Goal: Find contact information: Find contact information

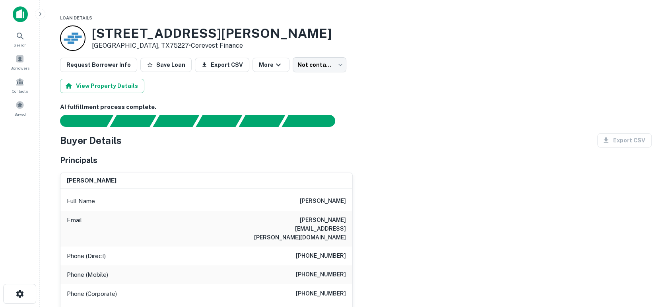
click at [516, 226] on div "jose g delemendo Full Name jose g delemendo Email joe.delmendo@gmail.com Phone …" at bounding box center [353, 256] width 598 height 181
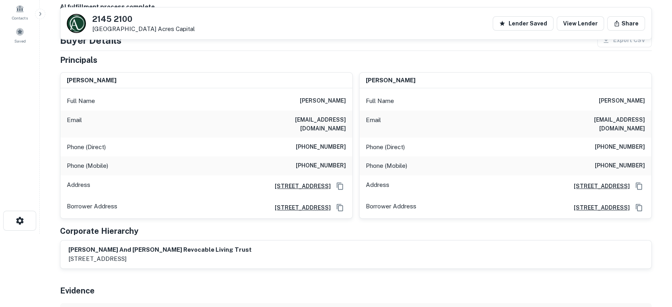
scroll to position [59, 0]
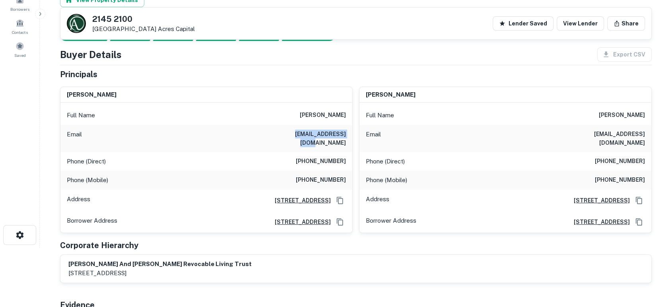
drag, startPoint x: 279, startPoint y: 135, endPoint x: 350, endPoint y: 132, distance: 71.7
click at [350, 132] on div "Email rhemmert1@adesa.com" at bounding box center [206, 138] width 292 height 27
copy h6 "rhemmert1@adesa.com"
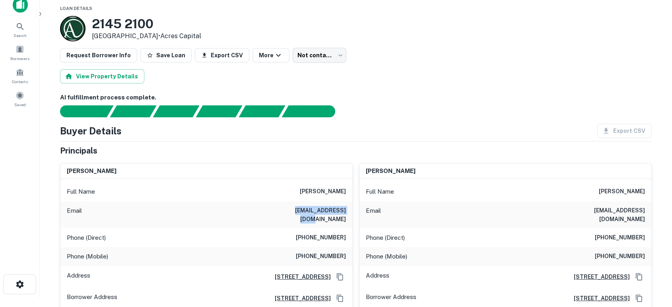
scroll to position [0, 0]
